Goal: Information Seeking & Learning: Learn about a topic

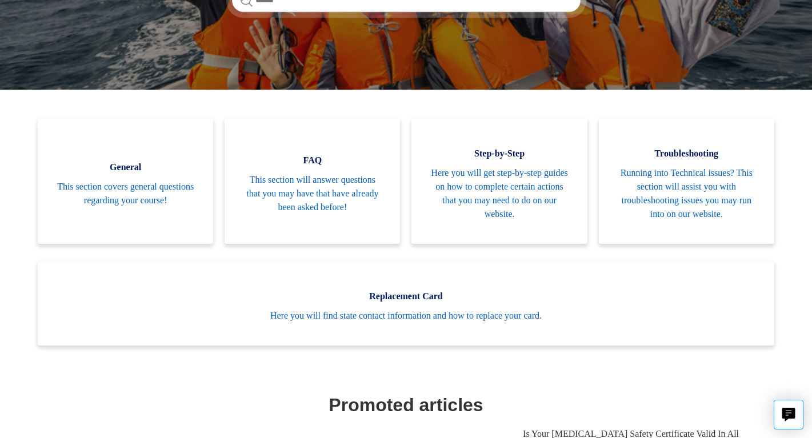
scroll to position [218, 0]
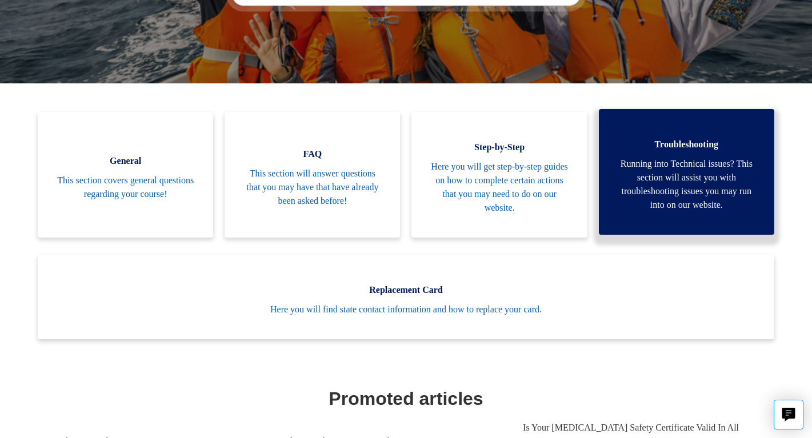
click at [688, 178] on span "Running into Technical issues? This section will assist you with troubleshootin…" at bounding box center [686, 184] width 141 height 55
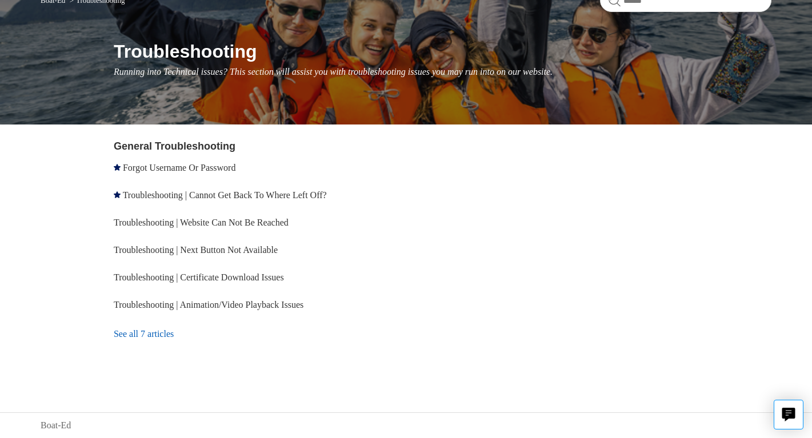
scroll to position [112, 0]
click at [226, 220] on link "Troubleshooting | Website Can Not Be Reached" at bounding box center [201, 223] width 175 height 10
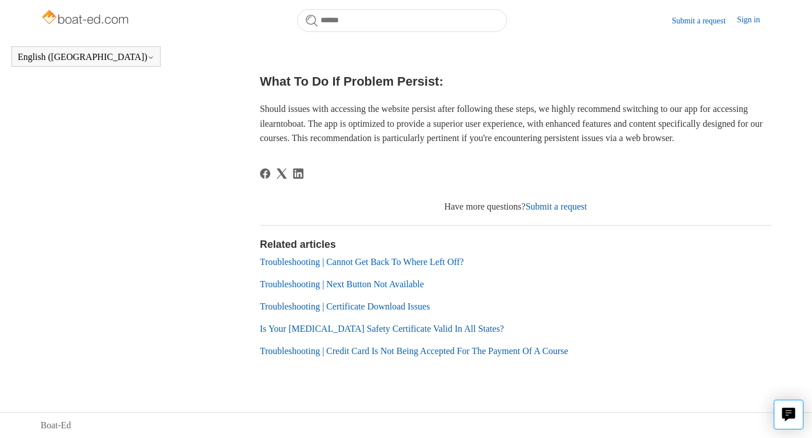
scroll to position [585, 0]
click at [537, 199] on footer "Have more questions? Submit a request Return to top" at bounding box center [516, 191] width 512 height 45
click at [537, 206] on link "Submit a request" at bounding box center [557, 207] width 62 height 10
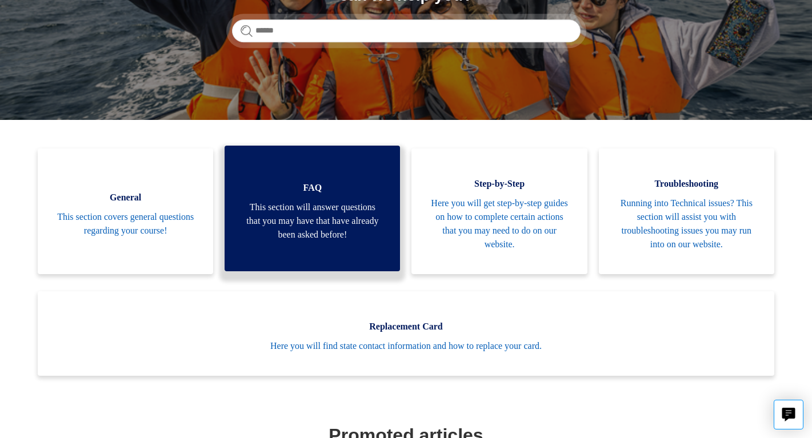
scroll to position [185, 0]
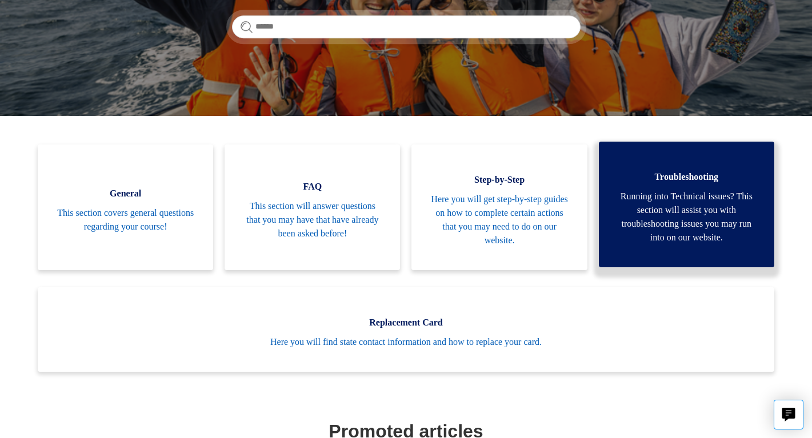
click at [669, 199] on span "Running into Technical issues? This section will assist you with troubleshootin…" at bounding box center [686, 217] width 141 height 55
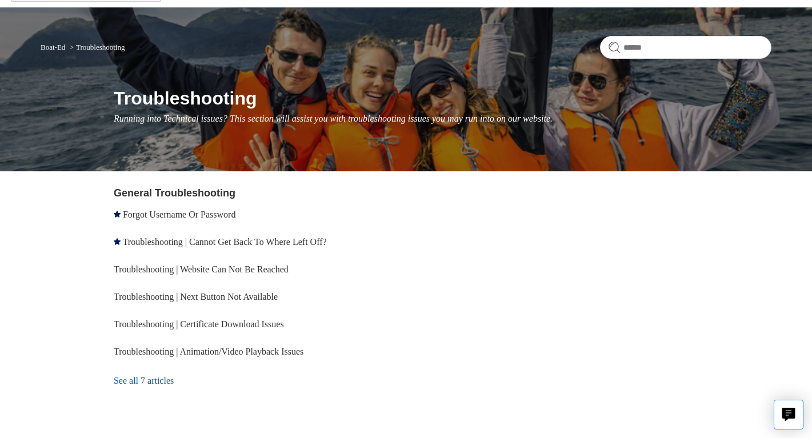
scroll to position [66, 0]
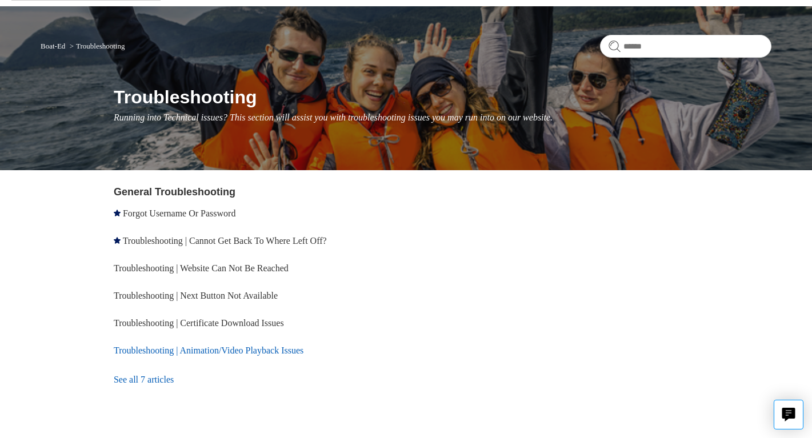
click at [290, 349] on link "Troubleshooting | Animation/Video Playback Issues" at bounding box center [209, 351] width 190 height 10
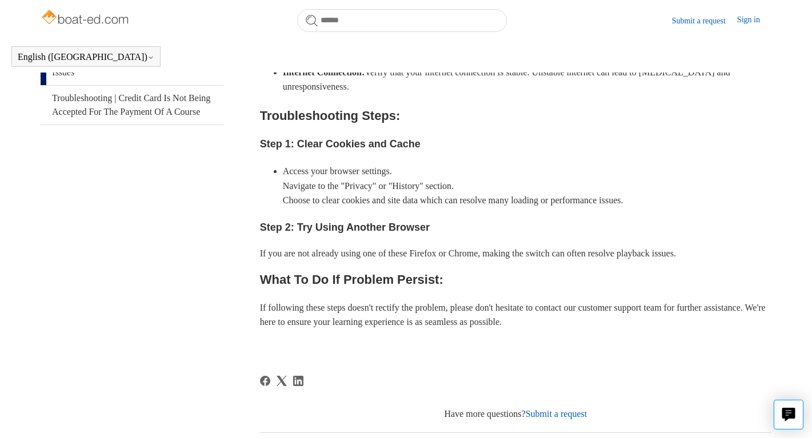
scroll to position [345, 0]
